Goal: Task Accomplishment & Management: Manage account settings

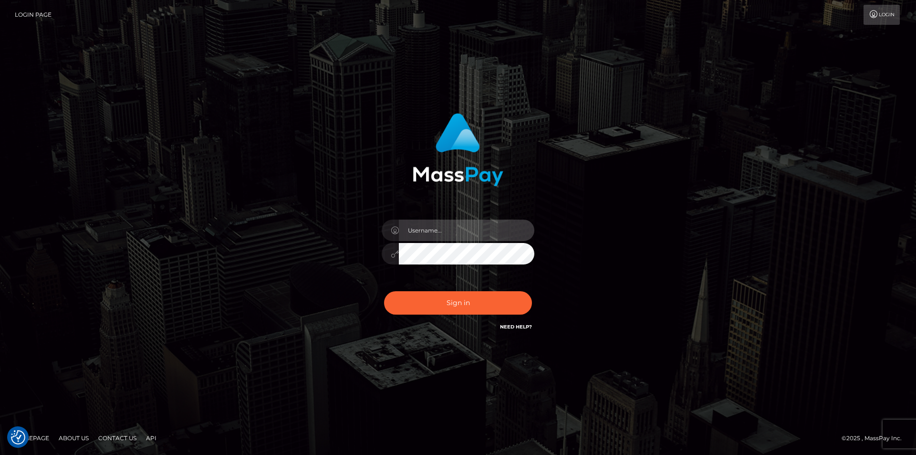
click at [454, 231] on input "text" at bounding box center [467, 230] width 136 height 21
type input "Leeroy.megabonanza"
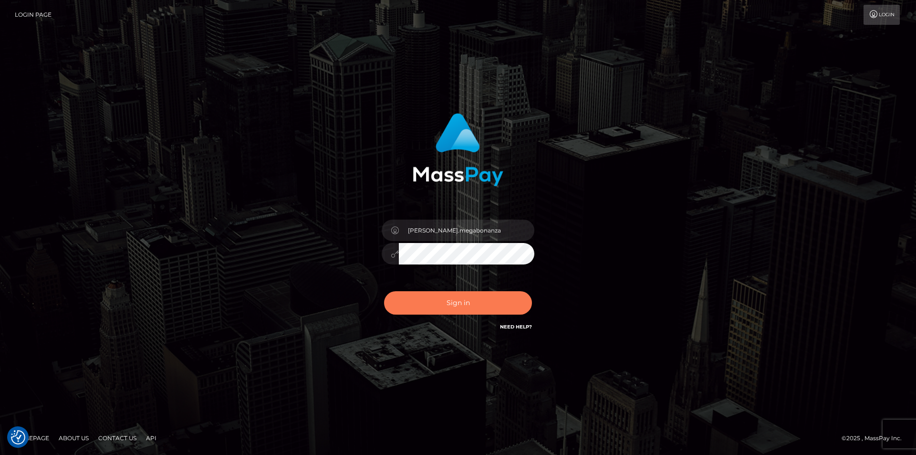
click at [457, 309] on button "Sign in" at bounding box center [458, 302] width 148 height 23
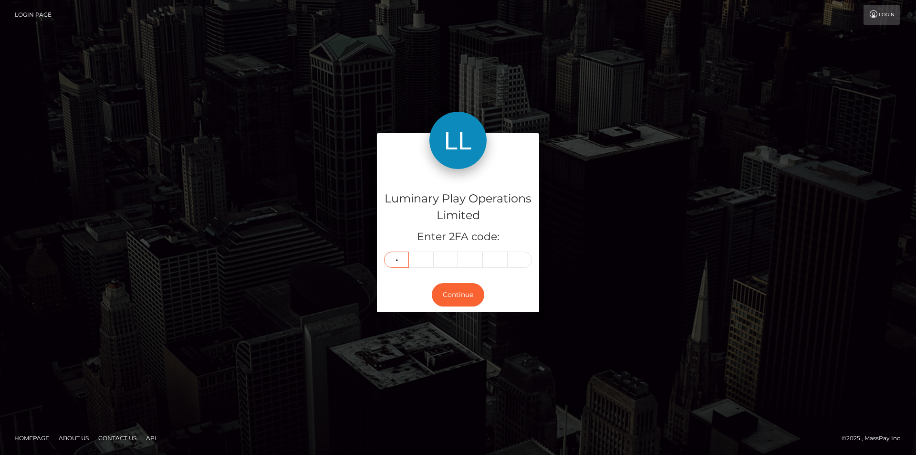
type input "1"
type input "5"
type input "3"
type input "6"
type input "0"
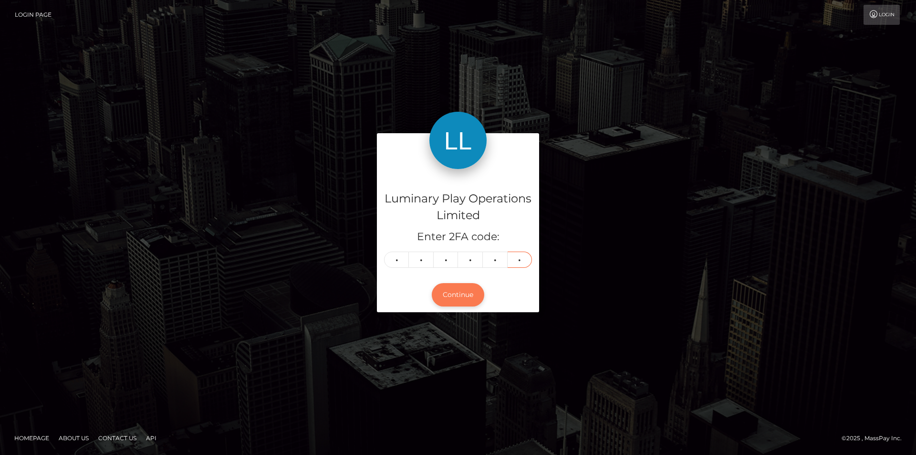
type input "3"
click at [448, 293] on button "Continue" at bounding box center [458, 294] width 53 height 23
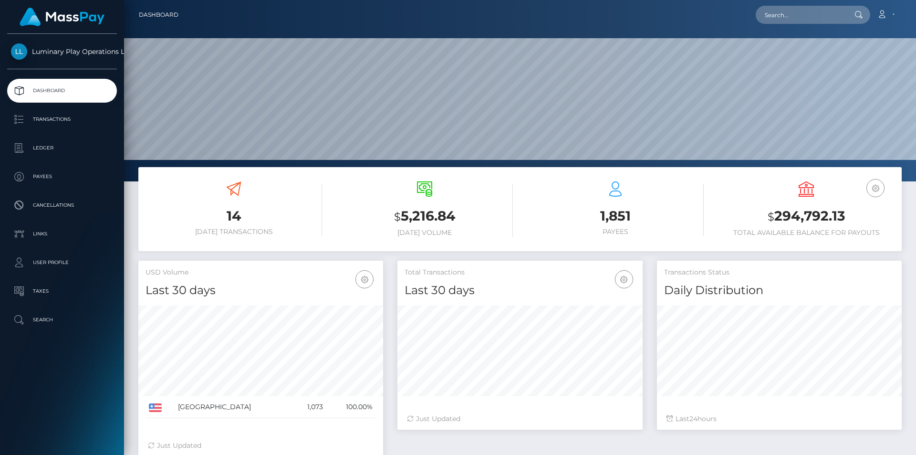
scroll to position [169, 245]
